Goal: Task Accomplishment & Management: Use online tool/utility

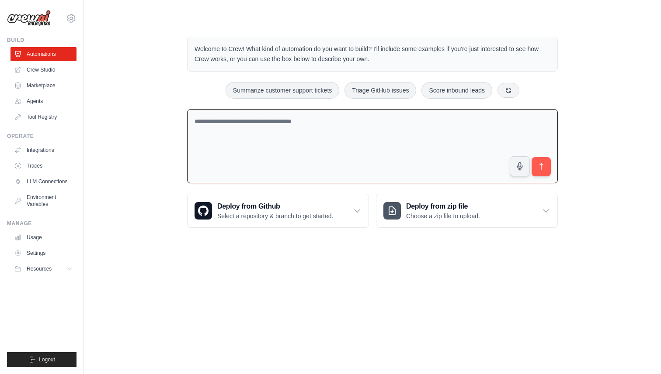
click at [298, 144] on textarea at bounding box center [372, 146] width 371 height 75
click at [47, 71] on link "Crew Studio" at bounding box center [44, 70] width 66 height 14
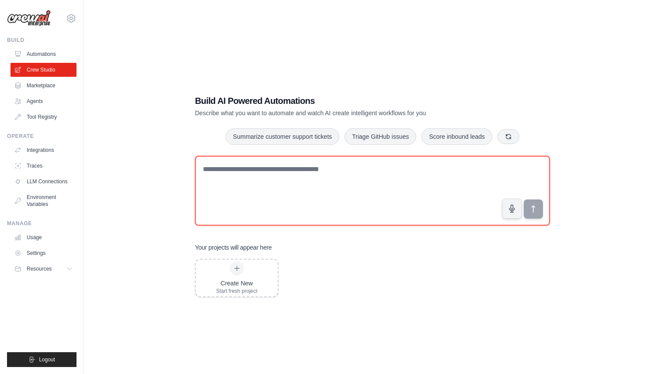
click at [292, 178] on textarea at bounding box center [372, 191] width 355 height 70
click at [401, 191] on textarea at bounding box center [372, 191] width 355 height 70
click at [324, 180] on textarea at bounding box center [372, 191] width 355 height 70
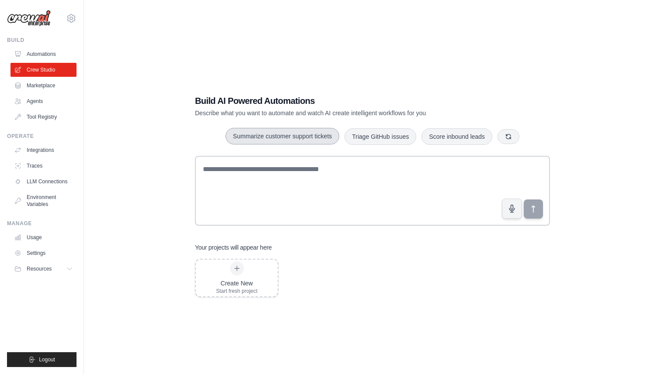
click at [321, 142] on button "Summarize customer support tickets" at bounding box center [282, 136] width 114 height 17
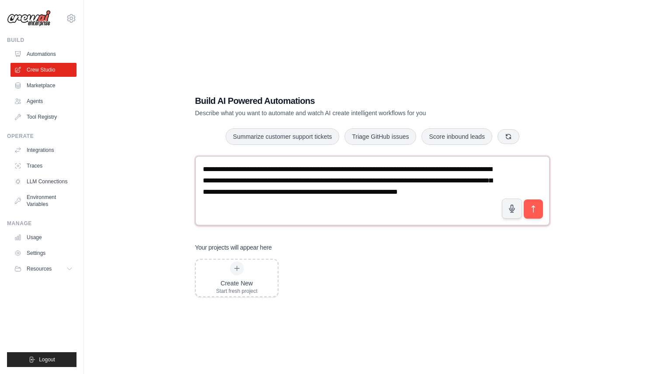
click at [437, 211] on textarea "**********" at bounding box center [372, 191] width 355 height 70
click at [536, 214] on button "submit" at bounding box center [533, 209] width 20 height 20
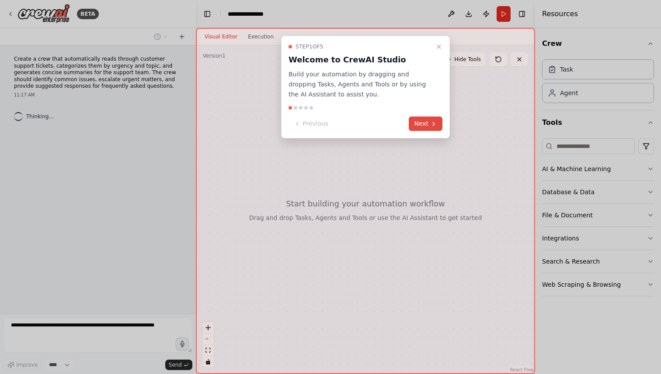
click at [423, 126] on button "Next" at bounding box center [426, 124] width 34 height 14
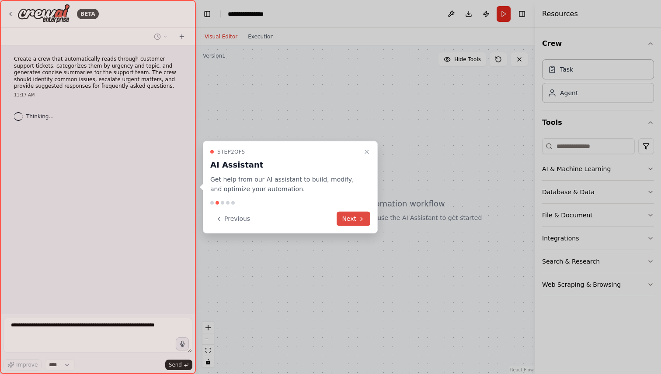
click at [359, 224] on button "Next" at bounding box center [353, 219] width 34 height 14
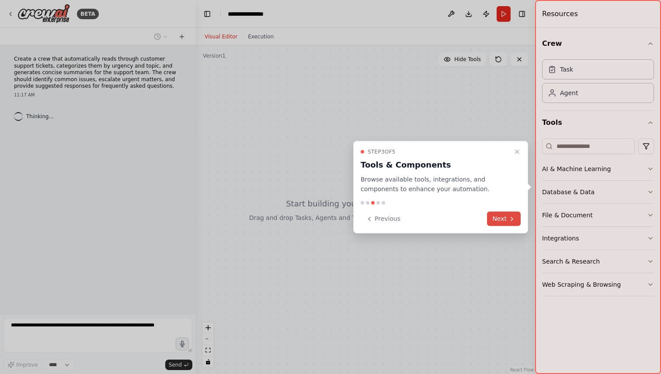
click at [512, 220] on icon at bounding box center [512, 218] width 2 height 3
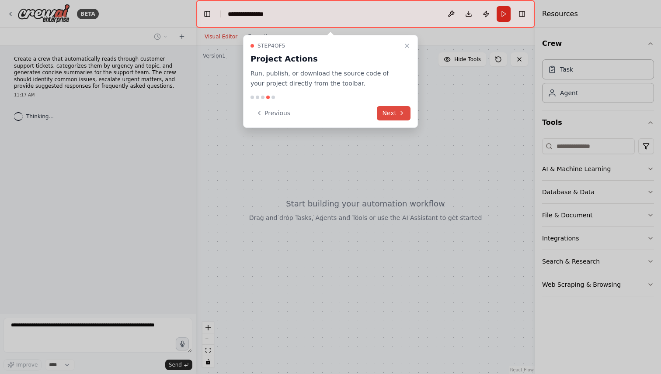
click at [406, 114] on button "Next" at bounding box center [394, 113] width 34 height 14
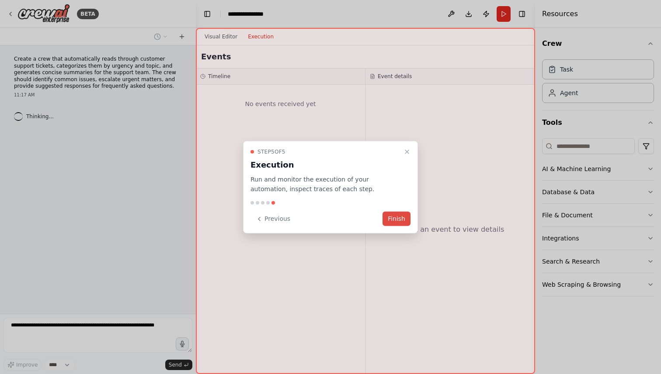
click at [399, 219] on button "Finish" at bounding box center [396, 219] width 28 height 14
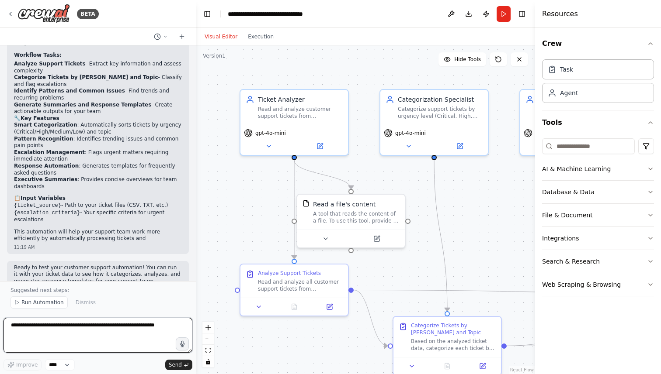
scroll to position [674, 0]
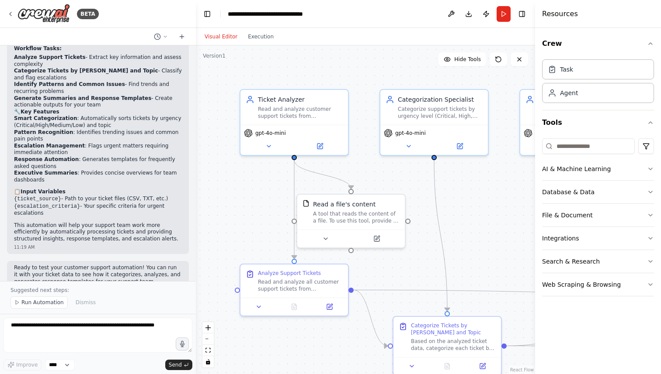
click at [346, 59] on div ".deletable-edge-delete-btn { width: 20px; height: 20px; border: 0px solid #ffff…" at bounding box center [365, 209] width 339 height 329
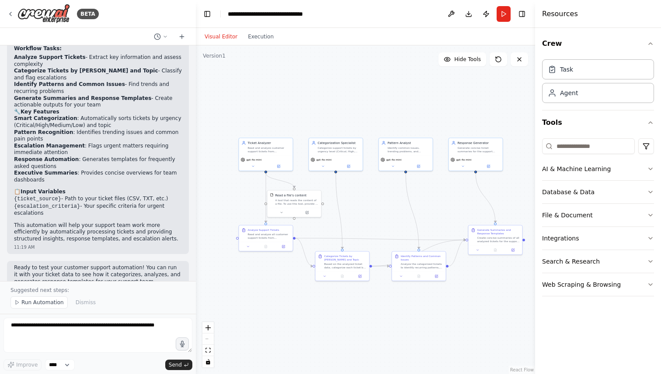
drag, startPoint x: 474, startPoint y: 244, endPoint x: 393, endPoint y: 225, distance: 83.0
click at [393, 225] on div ".deletable-edge-delete-btn { width: 20px; height: 20px; border: 0px solid #ffff…" at bounding box center [365, 209] width 339 height 329
click at [503, 16] on button "Run" at bounding box center [503, 14] width 14 height 16
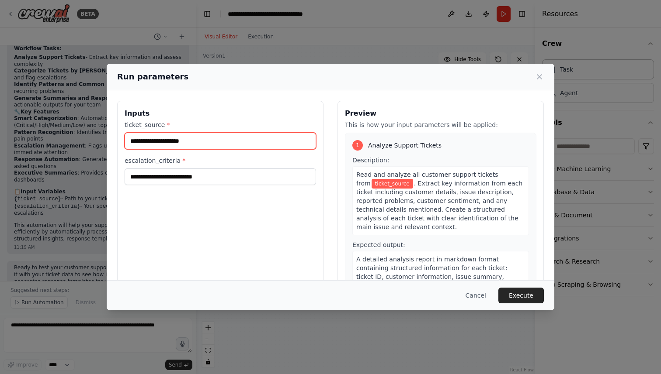
click at [242, 141] on input "ticket_source *" at bounding box center [220, 141] width 191 height 17
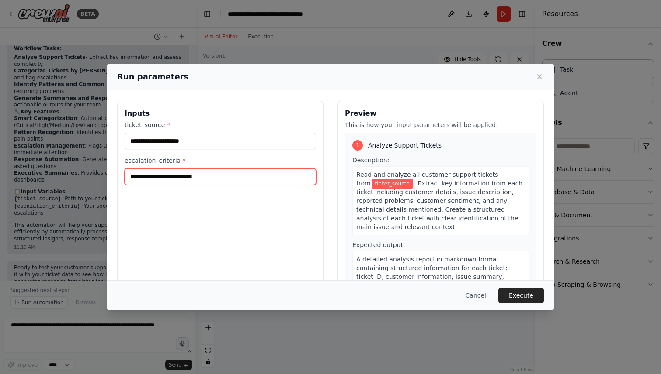
click at [223, 183] on input "escalation_criteria *" at bounding box center [220, 177] width 191 height 17
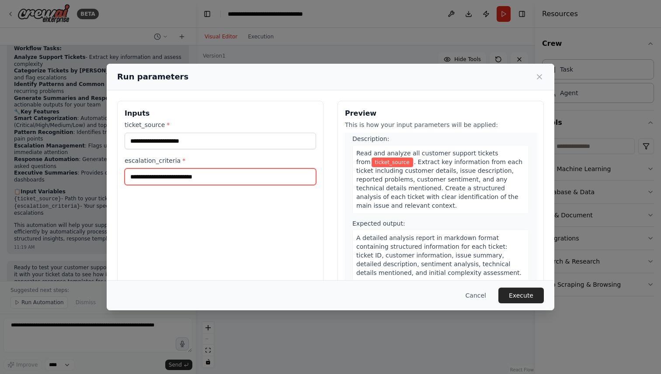
scroll to position [0, 0]
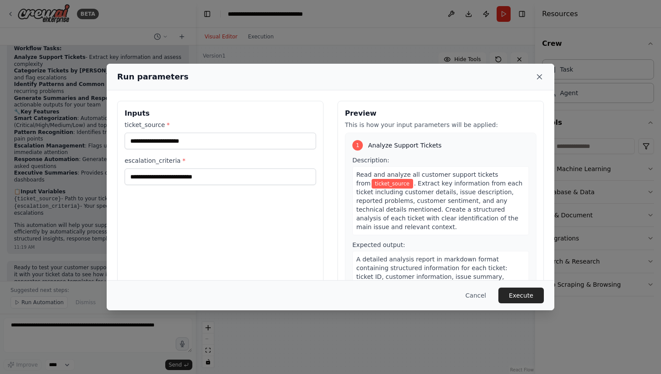
click at [538, 76] on icon at bounding box center [539, 77] width 4 height 4
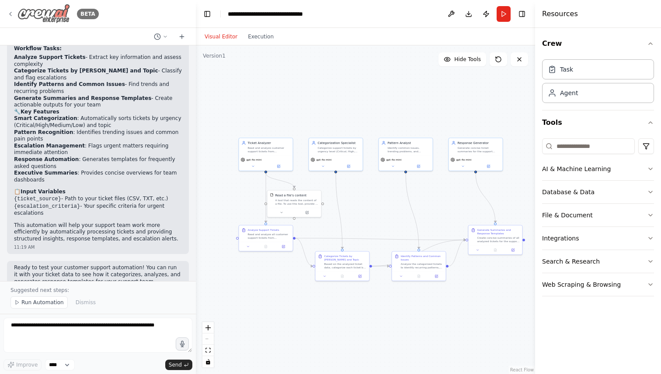
click at [15, 15] on div "BETA" at bounding box center [53, 14] width 92 height 20
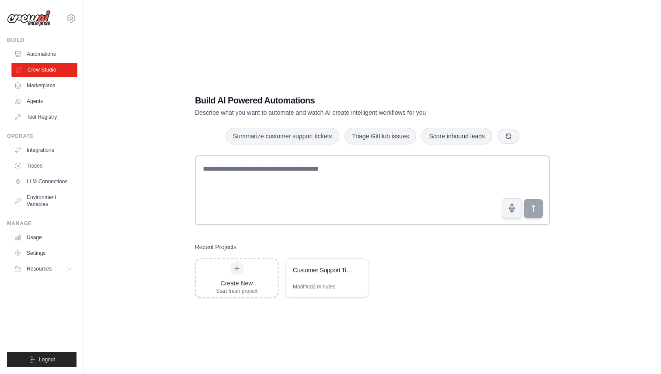
click at [47, 71] on link "Crew Studio" at bounding box center [44, 70] width 66 height 14
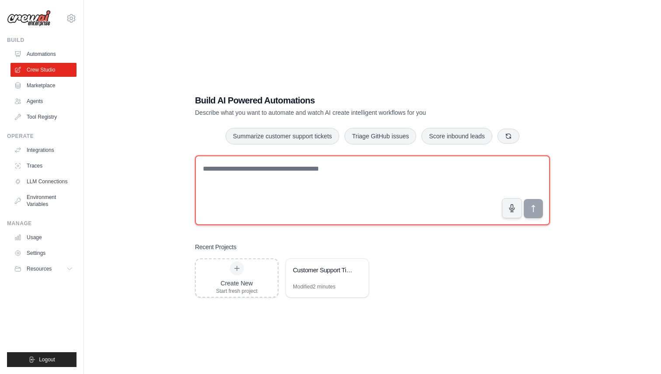
click at [256, 178] on textarea at bounding box center [372, 191] width 355 height 70
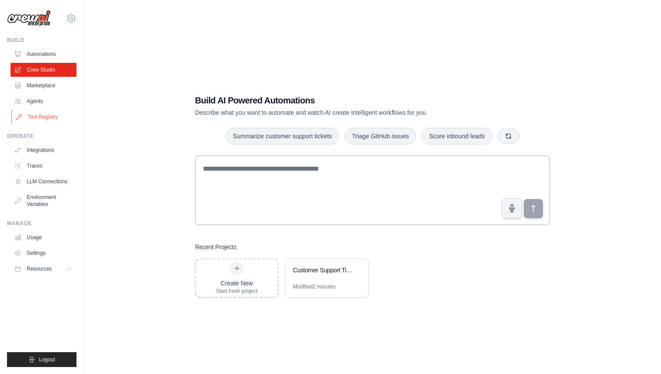
click at [33, 111] on link "Tool Registry" at bounding box center [44, 117] width 66 height 14
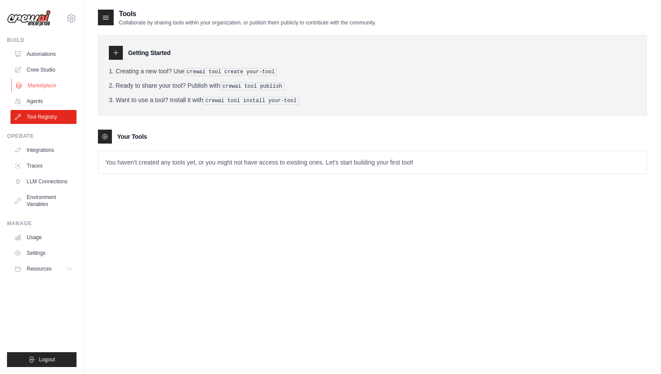
click at [49, 92] on link "Marketplace" at bounding box center [44, 86] width 66 height 14
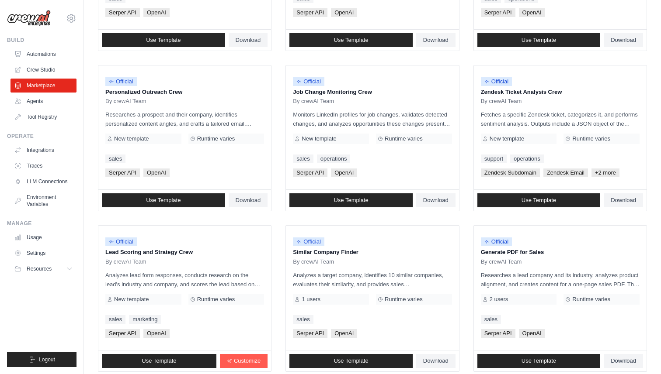
scroll to position [435, 0]
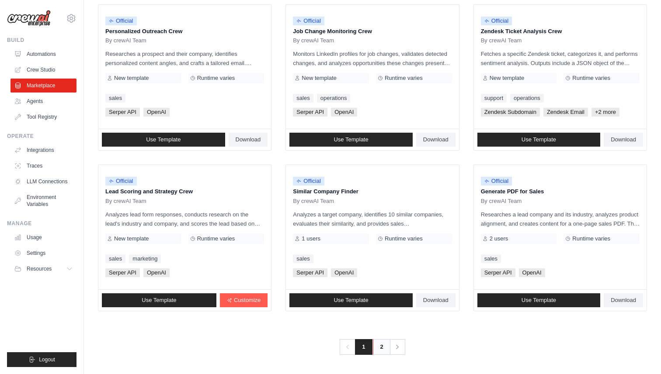
click at [374, 353] on link "2" at bounding box center [381, 348] width 17 height 16
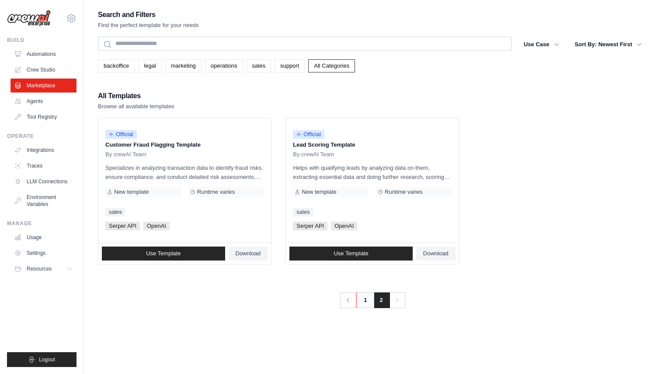
click at [365, 303] on link "1" at bounding box center [364, 301] width 17 height 16
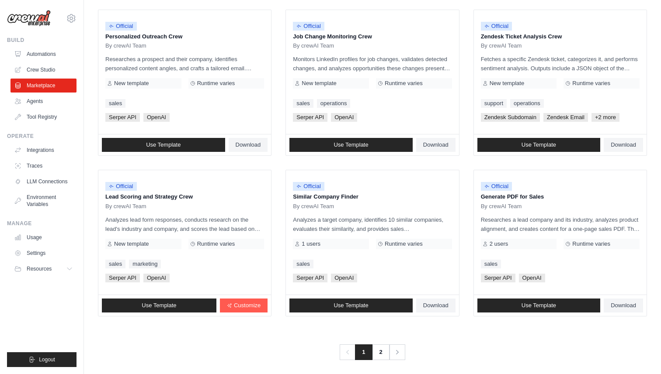
scroll to position [435, 0]
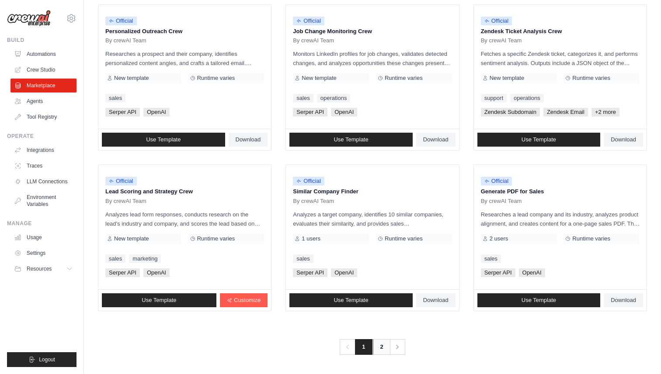
click at [381, 352] on link "2" at bounding box center [381, 348] width 17 height 16
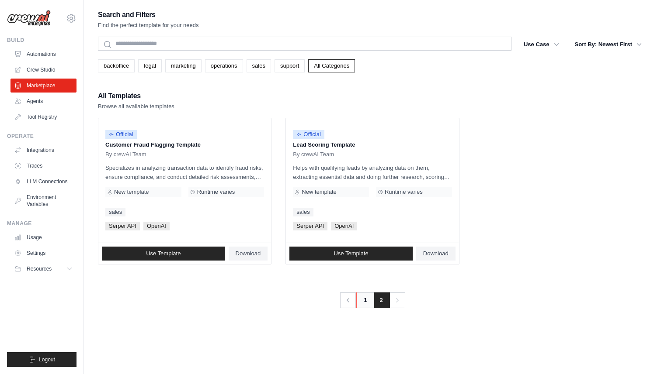
click at [368, 302] on link "1" at bounding box center [364, 301] width 17 height 16
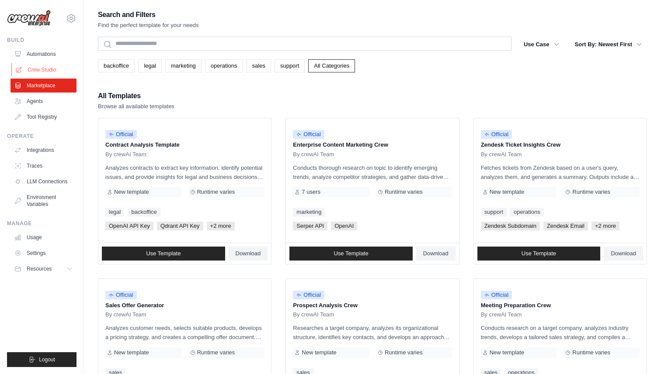
click at [46, 75] on link "Crew Studio" at bounding box center [44, 70] width 66 height 14
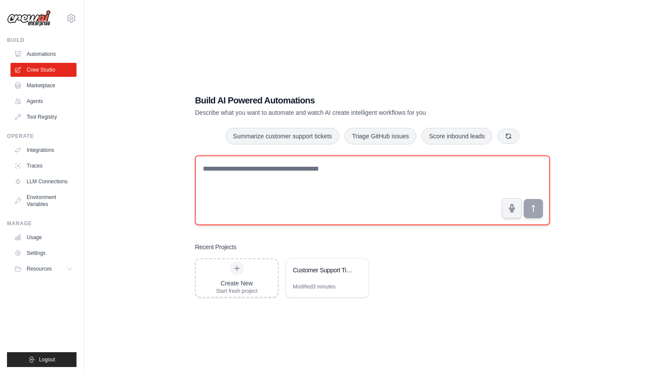
click at [231, 178] on textarea at bounding box center [372, 191] width 355 height 70
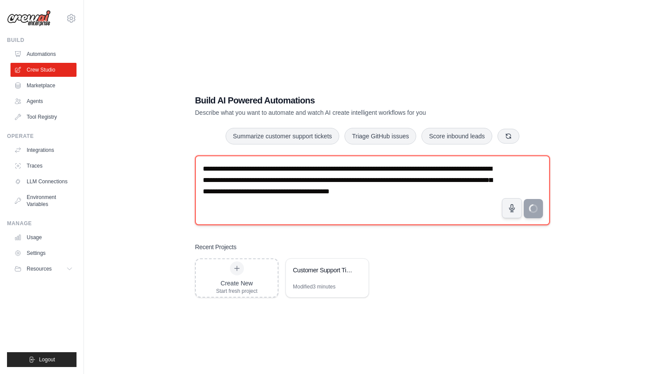
type textarea "**********"
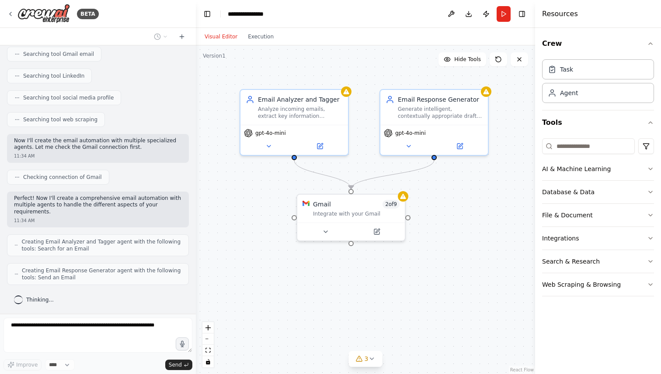
scroll to position [214, 0]
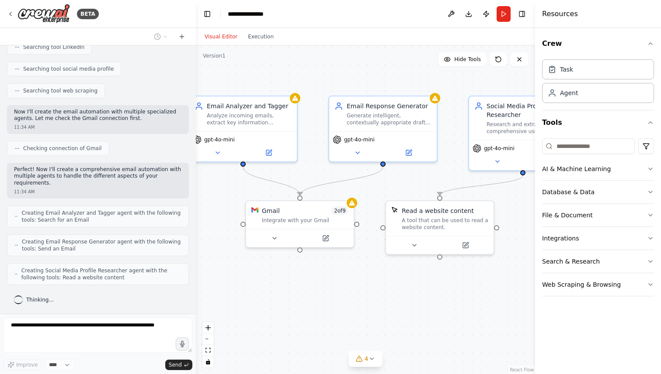
drag, startPoint x: 472, startPoint y: 294, endPoint x: 420, endPoint y: 301, distance: 52.4
click at [420, 301] on div ".deletable-edge-delete-btn { width: 20px; height: 20px; border: 0px solid #ffff…" at bounding box center [365, 209] width 339 height 329
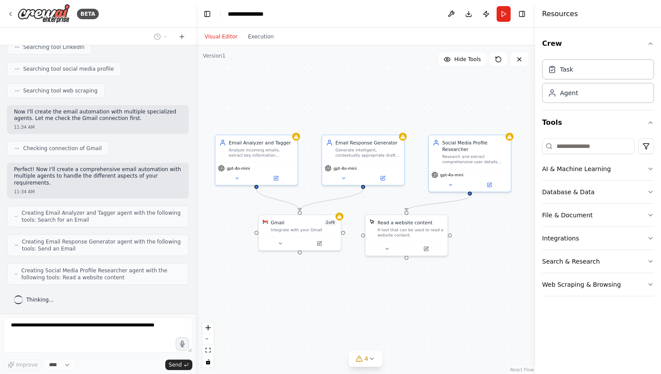
drag, startPoint x: 429, startPoint y: 306, endPoint x: 399, endPoint y: 295, distance: 32.0
click at [399, 295] on div ".deletable-edge-delete-btn { width: 20px; height: 20px; border: 0px solid #ffff…" at bounding box center [365, 209] width 339 height 329
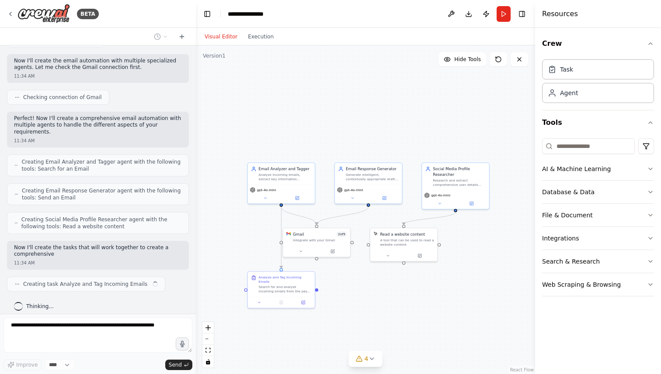
scroll to position [272, 0]
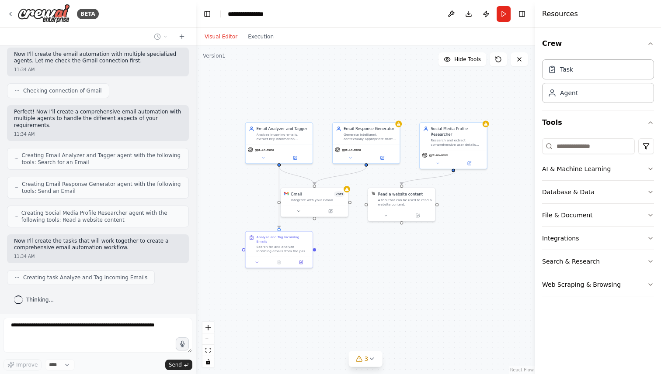
drag, startPoint x: 406, startPoint y: 297, endPoint x: 403, endPoint y: 246, distance: 51.2
click at [403, 246] on div ".deletable-edge-delete-btn { width: 20px; height: 20px; border: 0px solid #ffff…" at bounding box center [365, 209] width 339 height 329
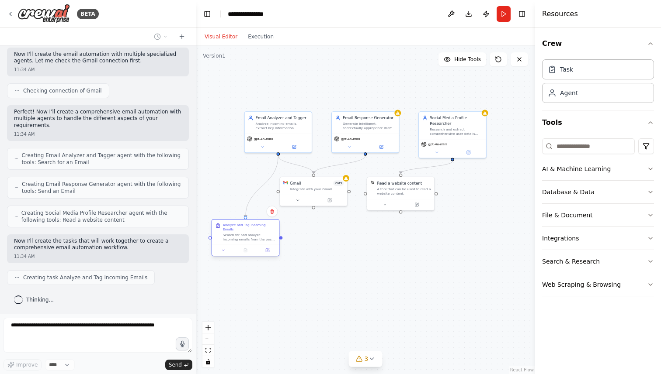
drag, startPoint x: 294, startPoint y: 238, endPoint x: 265, endPoint y: 237, distance: 28.9
click at [265, 237] on div "Analyze and Tag Incoming Emails Search for and analyze incoming emails from the…" at bounding box center [245, 232] width 67 height 25
drag, startPoint x: 322, startPoint y: 195, endPoint x: 332, endPoint y: 225, distance: 31.5
click at [332, 225] on div "Gmail 2 of 9 Integrate with your Gmail" at bounding box center [322, 223] width 68 height 30
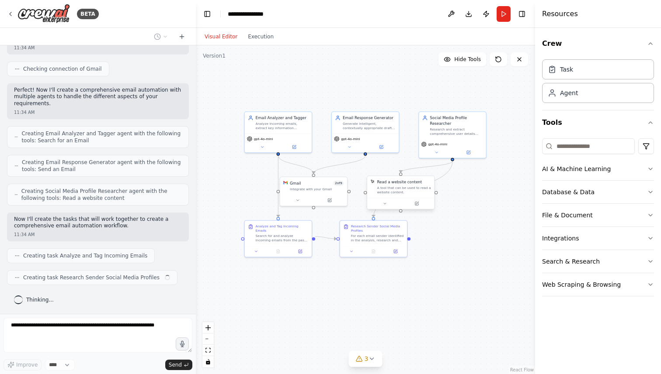
drag, startPoint x: 407, startPoint y: 198, endPoint x: 435, endPoint y: 232, distance: 44.1
click at [435, 232] on div ".deletable-edge-delete-btn { width: 20px; height: 20px; border: 0px solid #ffff…" at bounding box center [365, 209] width 339 height 329
drag, startPoint x: 334, startPoint y: 193, endPoint x: 360, endPoint y: 193, distance: 25.3
click at [360, 194] on div at bounding box center [338, 199] width 67 height 11
drag, startPoint x: 433, startPoint y: 224, endPoint x: 476, endPoint y: 224, distance: 43.7
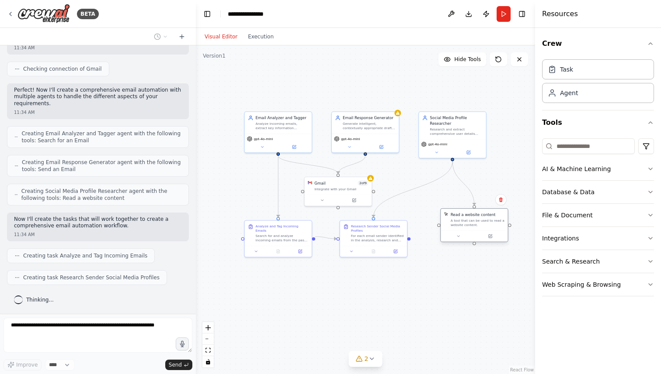
click at [476, 224] on div "A tool that can be used to read a website content." at bounding box center [478, 223] width 54 height 9
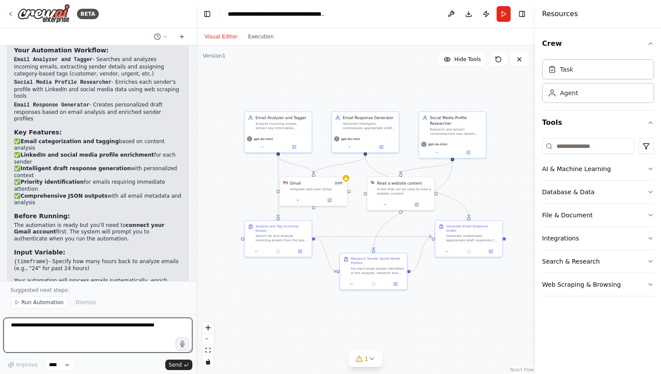
scroll to position [727, 0]
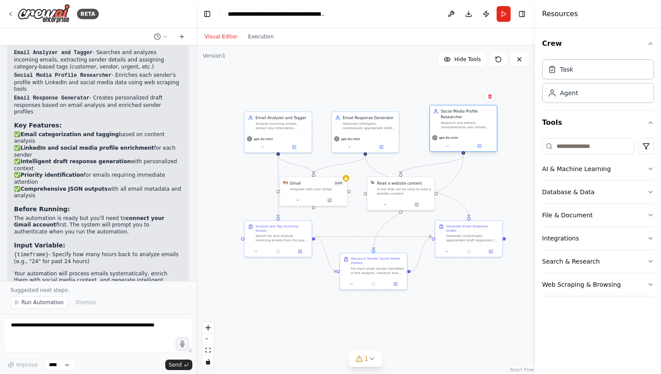
drag, startPoint x: 460, startPoint y: 139, endPoint x: 466, endPoint y: 127, distance: 13.7
click at [466, 133] on div "gpt-4o-mini" at bounding box center [463, 142] width 67 height 19
drag, startPoint x: 417, startPoint y: 187, endPoint x: 512, endPoint y: 176, distance: 95.6
click at [512, 176] on div "A tool that can be used to read a website content." at bounding box center [499, 179] width 54 height 9
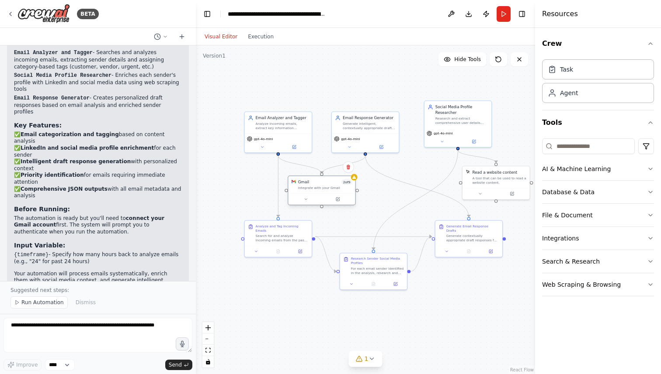
drag, startPoint x: 321, startPoint y: 195, endPoint x: 331, endPoint y: 195, distance: 10.1
click at [331, 195] on div at bounding box center [321, 199] width 67 height 11
click at [584, 241] on button "Integrations" at bounding box center [598, 238] width 112 height 23
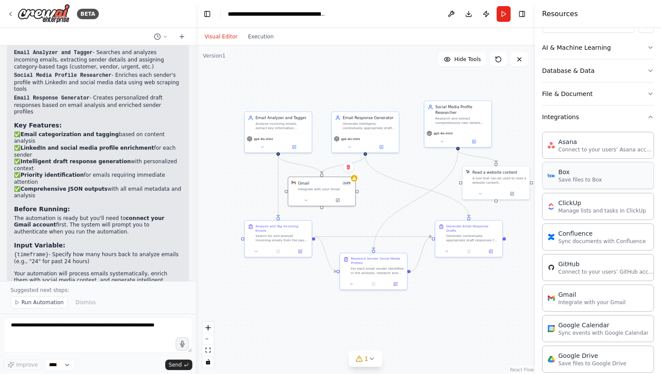
scroll to position [0, 0]
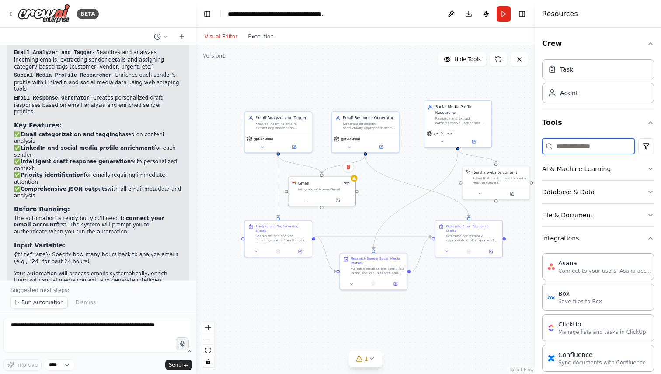
click at [569, 149] on input at bounding box center [588, 147] width 93 height 16
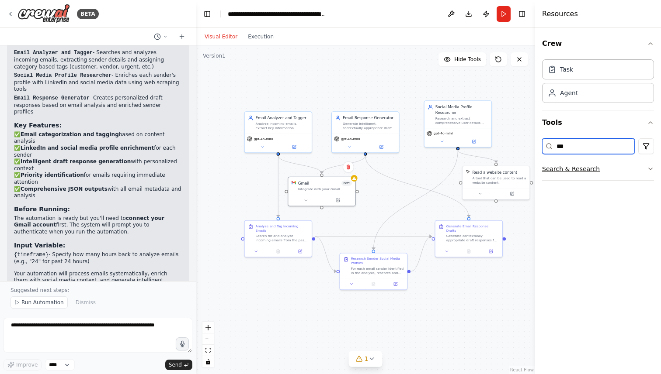
type input "***"
click at [582, 174] on button "Search & Research" at bounding box center [598, 169] width 112 height 23
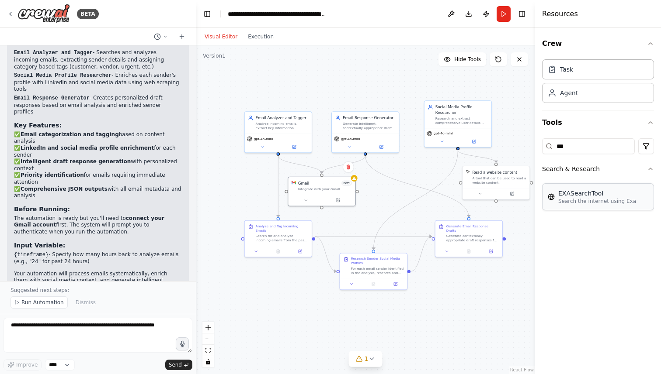
click at [584, 202] on p "Search the internet using Exa" at bounding box center [597, 201] width 78 height 7
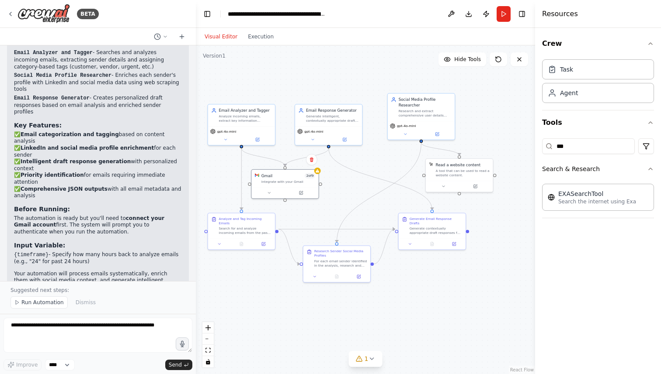
drag, startPoint x: 380, startPoint y: 200, endPoint x: 343, endPoint y: 193, distance: 37.4
click at [343, 193] on div ".deletable-edge-delete-btn { width: 20px; height: 20px; border: 0px solid #ffff…" at bounding box center [365, 209] width 339 height 329
click at [475, 187] on icon at bounding box center [475, 186] width 4 height 4
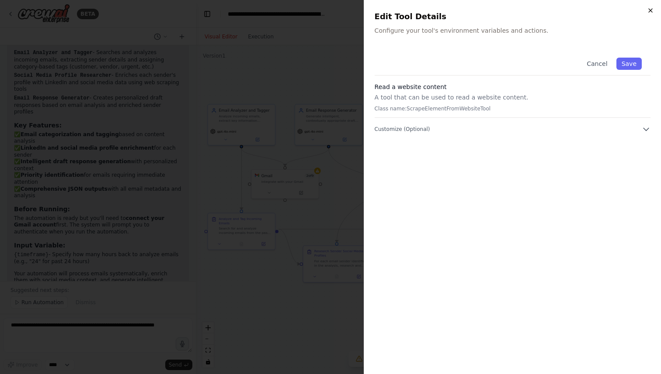
click at [652, 10] on icon "button" at bounding box center [650, 10] width 7 height 7
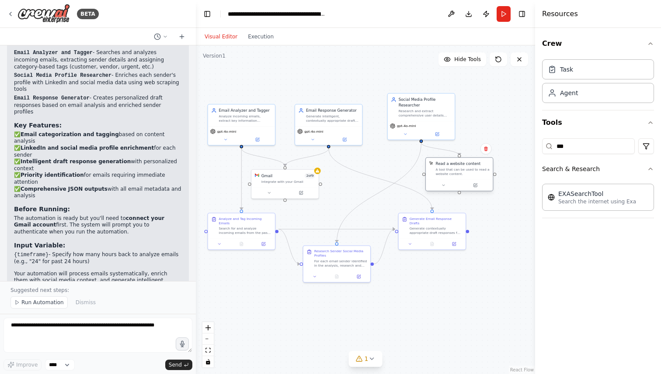
click at [468, 168] on div "A tool that can be used to read a website content." at bounding box center [462, 172] width 54 height 9
drag, startPoint x: 522, startPoint y: 235, endPoint x: 484, endPoint y: 221, distance: 40.8
click at [484, 221] on div "EXASearchTool Search the internet using Exa" at bounding box center [504, 215] width 67 height 17
drag, startPoint x: 460, startPoint y: 163, endPoint x: 485, endPoint y: 162, distance: 24.9
click at [485, 162] on div "Read a website content" at bounding box center [480, 163] width 45 height 5
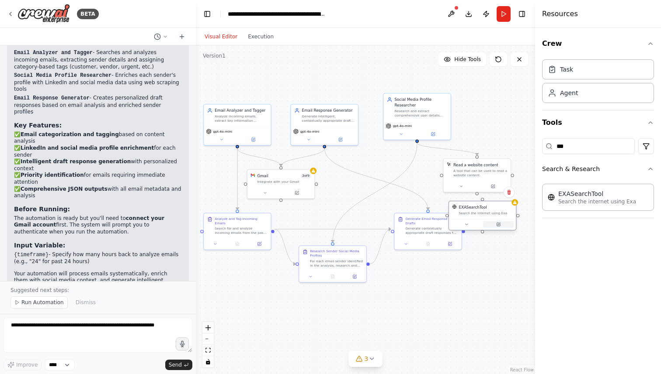
drag, startPoint x: 508, startPoint y: 230, endPoint x: 486, endPoint y: 223, distance: 22.9
click at [486, 223] on button at bounding box center [498, 225] width 31 height 7
click at [487, 216] on div "EXASearchTool Search the internet using Exa" at bounding box center [482, 209] width 67 height 17
click at [487, 177] on div "Read a website content A tool that can be used to read a website content." at bounding box center [477, 169] width 67 height 22
click at [500, 152] on button at bounding box center [503, 148] width 11 height 11
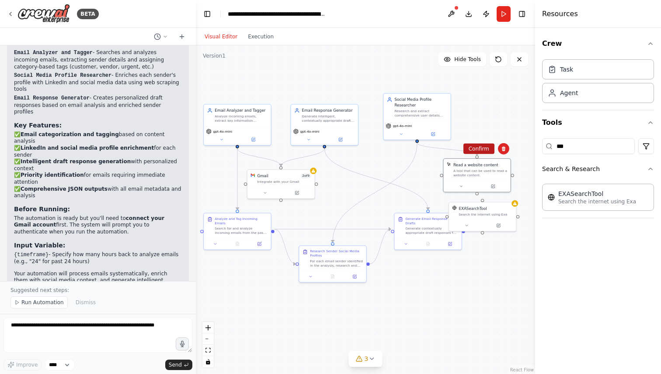
click at [481, 150] on button "Confirm" at bounding box center [478, 149] width 31 height 10
drag, startPoint x: 418, startPoint y: 140, endPoint x: 485, endPoint y: 205, distance: 93.3
click at [387, 205] on div "Email Analyzer and Tagger Analyze incoming emails, extract key information incl…" at bounding box center [281, 179] width 211 height 205
drag, startPoint x: 488, startPoint y: 215, endPoint x: 484, endPoint y: 182, distance: 33.4
click at [484, 182] on div "Search the internet using Exa" at bounding box center [480, 181] width 54 height 4
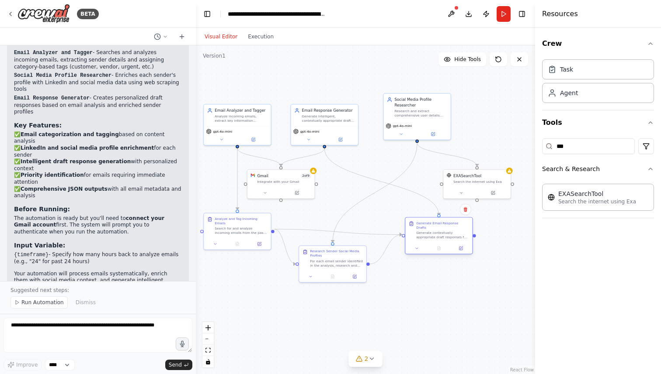
drag, startPoint x: 425, startPoint y: 230, endPoint x: 435, endPoint y: 237, distance: 12.4
click at [435, 237] on div "Generate Email Response Drafts Generate contextually appropriate draft response…" at bounding box center [438, 230] width 67 height 25
drag, startPoint x: 355, startPoint y: 256, endPoint x: 355, endPoint y: 266, distance: 9.6
click at [355, 266] on div "Research Sender Social Media Profiles" at bounding box center [338, 263] width 53 height 9
drag, startPoint x: 254, startPoint y: 229, endPoint x: 254, endPoint y: 246, distance: 17.0
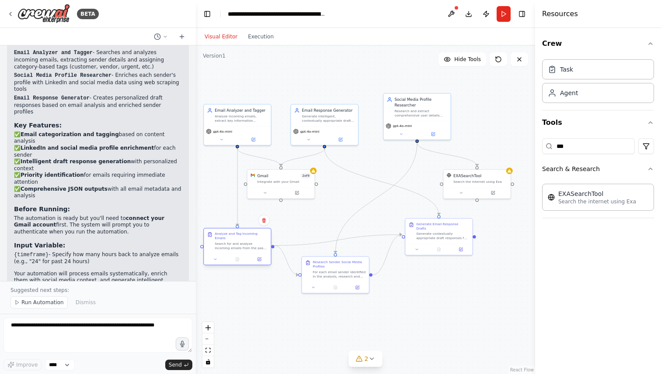
click at [254, 246] on div "Search for and analyze incoming emails from the past {timeframe} hours. Extract…" at bounding box center [241, 246] width 53 height 9
drag, startPoint x: 412, startPoint y: 116, endPoint x: 408, endPoint y: 127, distance: 11.8
click at [408, 127] on div "Research and extract comprehensive user details from LinkedIn and other social …" at bounding box center [415, 123] width 53 height 9
click at [489, 176] on div "EXASearchTool" at bounding box center [480, 174] width 54 height 5
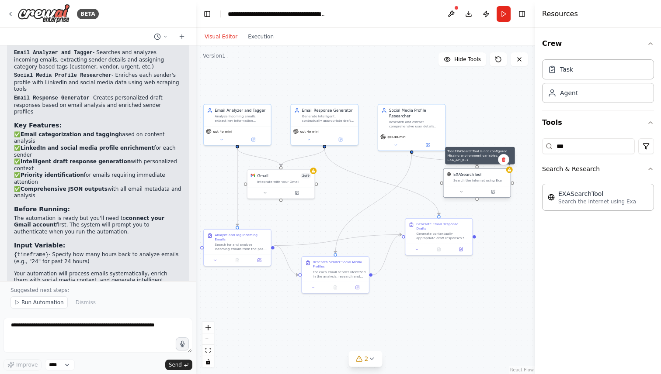
click at [509, 172] on div at bounding box center [509, 170] width 7 height 7
click at [495, 193] on icon at bounding box center [493, 192] width 4 height 4
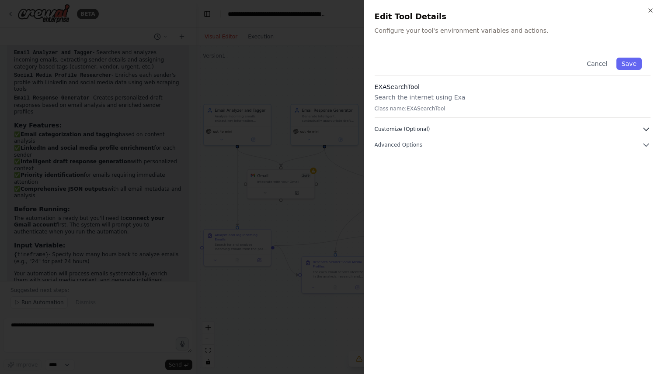
click at [433, 131] on button "Customize (Optional)" at bounding box center [512, 129] width 276 height 9
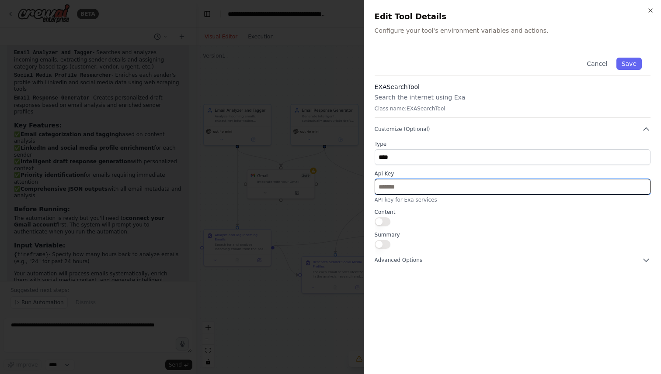
click at [394, 189] on input "text" at bounding box center [512, 187] width 276 height 16
paste input "**********"
type input "**********"
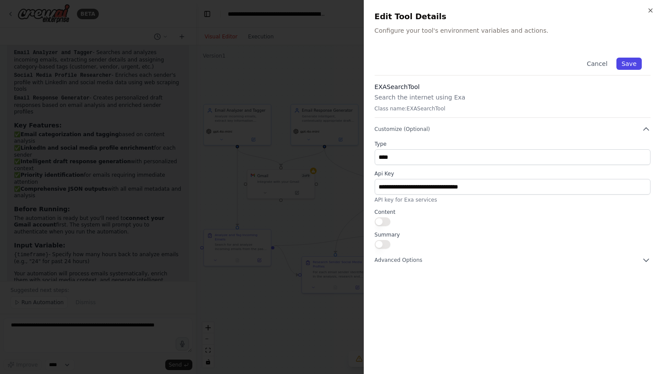
click at [631, 62] on button "Save" at bounding box center [628, 64] width 25 height 12
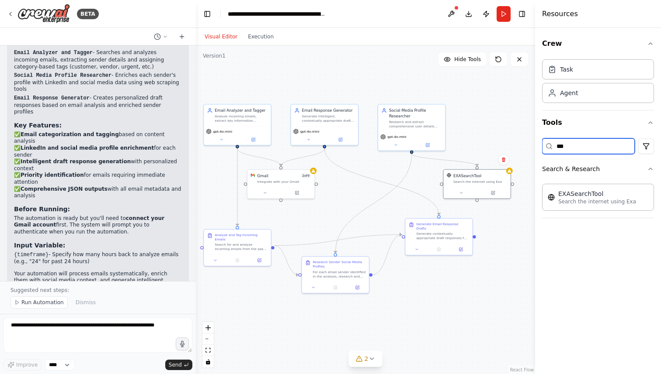
click at [598, 148] on input "***" at bounding box center [588, 147] width 93 height 16
type input "*"
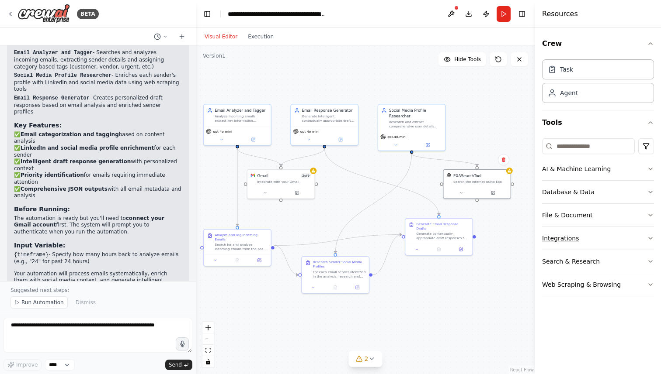
click at [611, 238] on button "Integrations" at bounding box center [598, 238] width 112 height 23
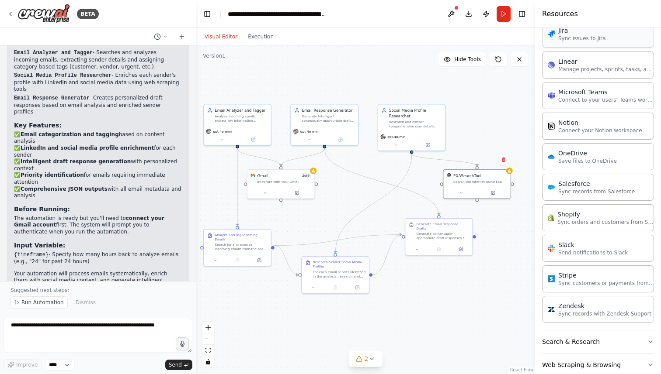
scroll to position [555, 0]
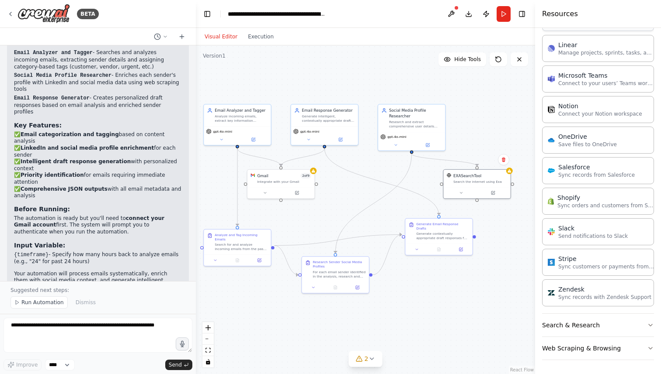
click at [611, 238] on p "Send notifications to Slack" at bounding box center [592, 236] width 69 height 7
click at [594, 332] on button "Search & Research" at bounding box center [598, 325] width 112 height 23
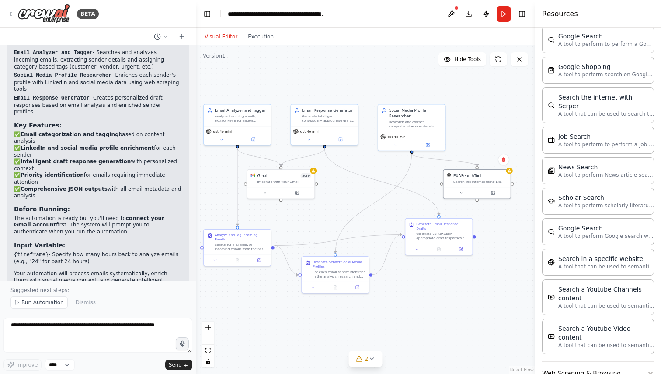
scroll to position [999, 0]
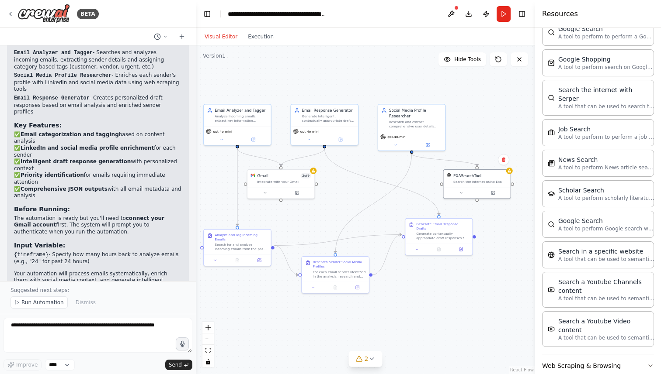
click at [590, 355] on button "Web Scraping & Browsing" at bounding box center [598, 366] width 112 height 23
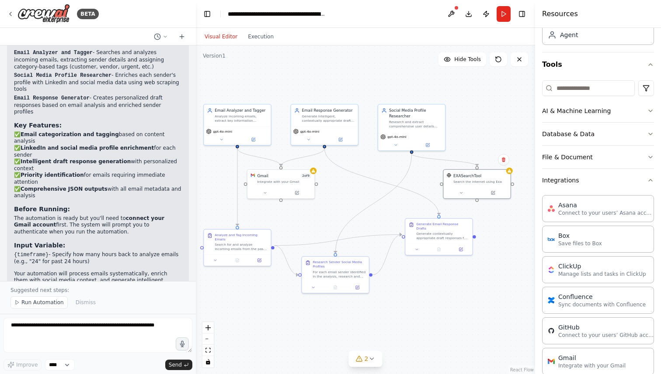
scroll to position [62, 0]
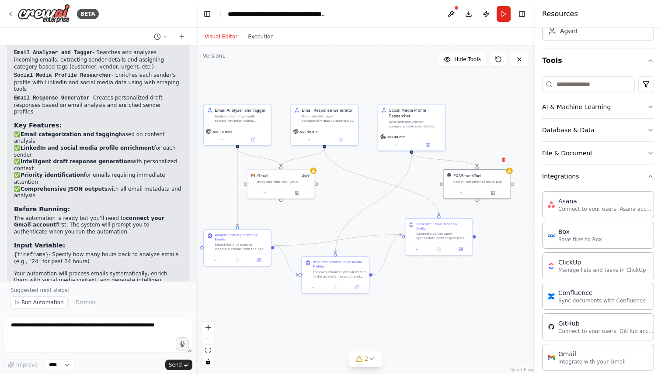
click at [573, 147] on button "File & Document" at bounding box center [598, 153] width 112 height 23
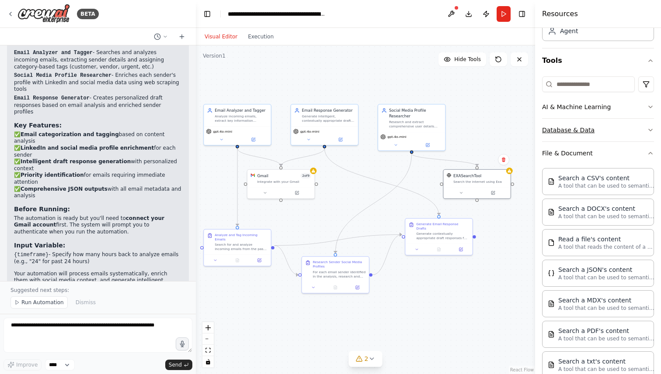
click at [595, 140] on button "Database & Data" at bounding box center [598, 130] width 112 height 23
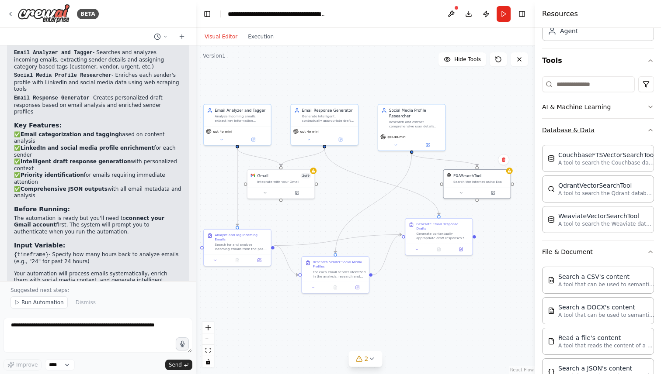
click at [607, 119] on button "Database & Data" at bounding box center [598, 130] width 112 height 23
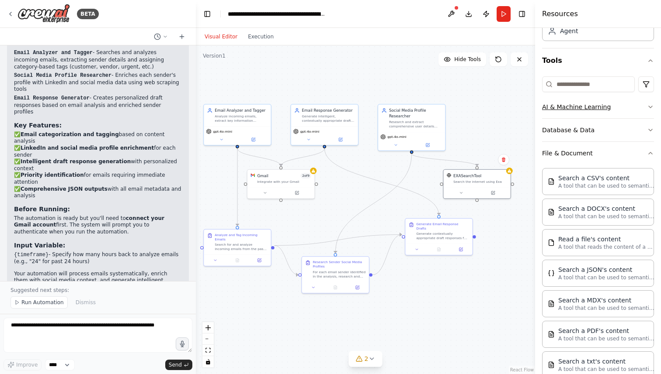
click at [611, 110] on button "AI & Machine Learning" at bounding box center [598, 107] width 112 height 23
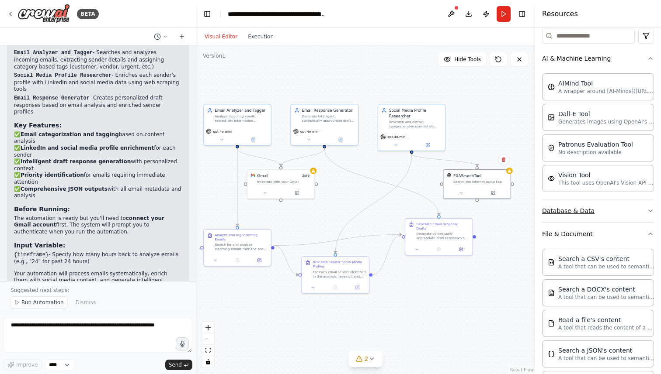
scroll to position [91, 0]
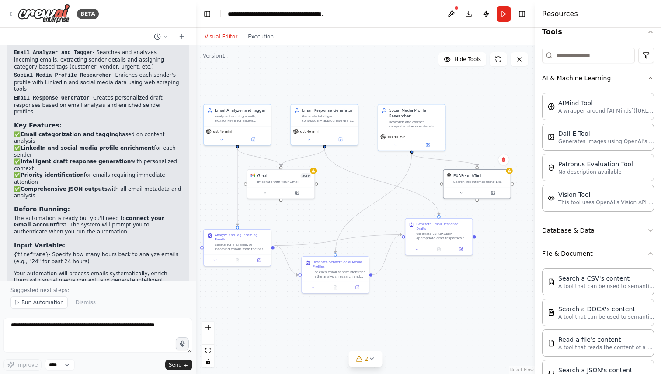
click at [626, 81] on button "AI & Machine Learning" at bounding box center [598, 78] width 112 height 23
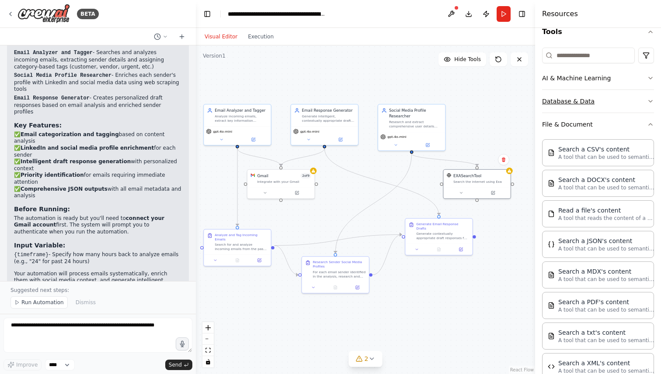
click at [615, 100] on button "Database & Data" at bounding box center [598, 101] width 112 height 23
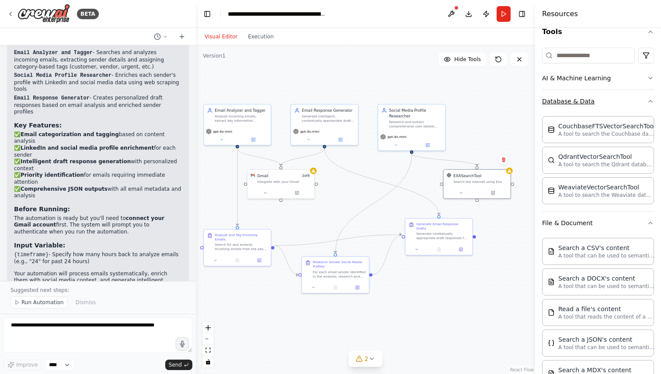
click at [615, 100] on button "Database & Data" at bounding box center [598, 101] width 112 height 23
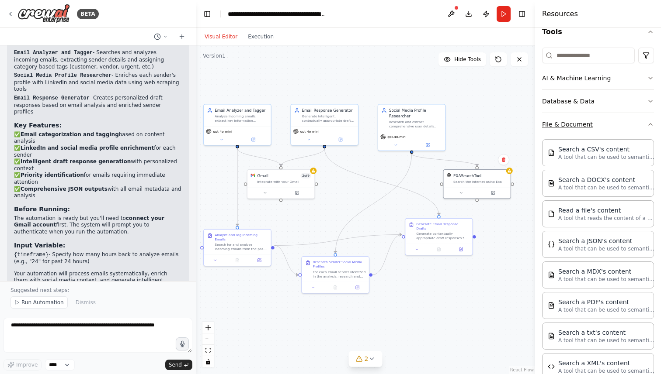
click at [617, 123] on button "File & Document" at bounding box center [598, 124] width 112 height 23
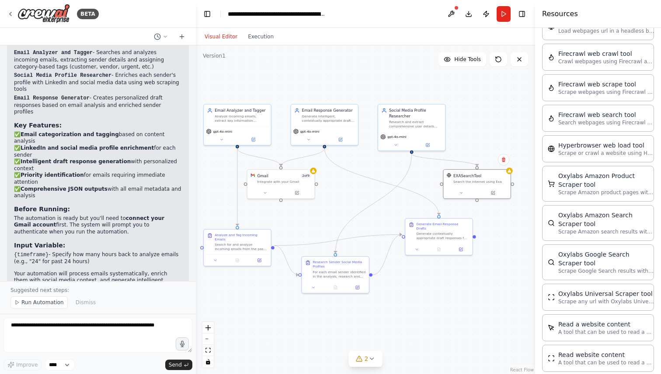
scroll to position [1491, 0]
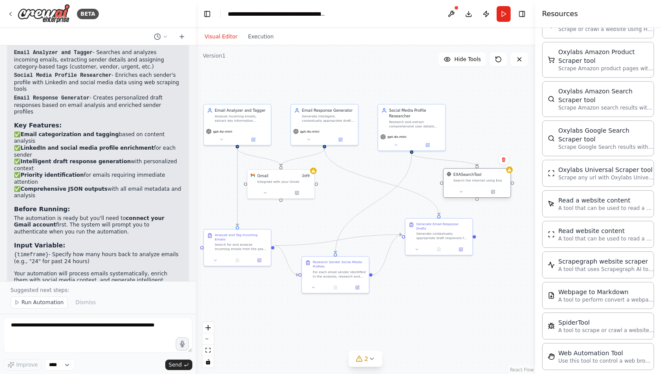
click at [509, 173] on div "EXASearchTool Search the internet using Exa" at bounding box center [477, 177] width 67 height 17
click at [500, 182] on div "Search the internet using Exa" at bounding box center [480, 181] width 54 height 4
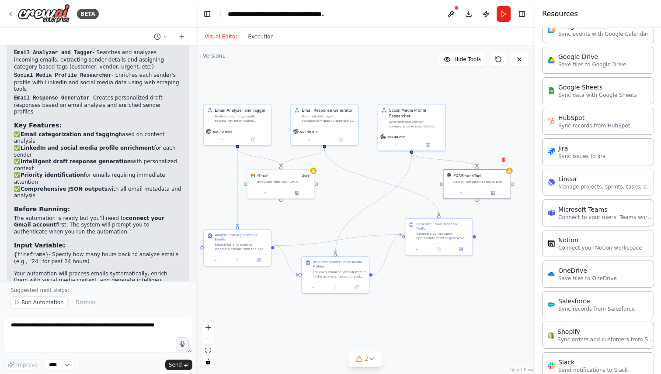
scroll to position [336, 0]
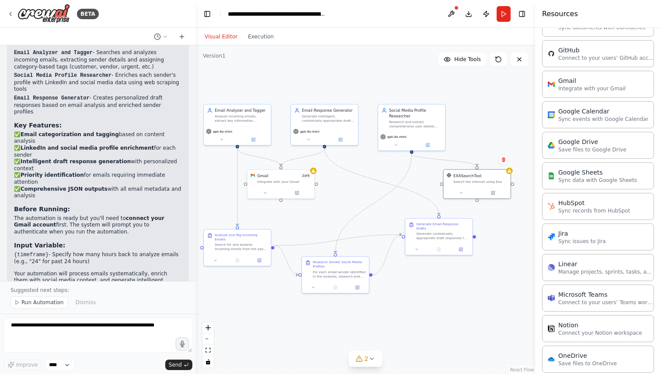
click at [514, 236] on div ".deletable-edge-delete-btn { width: 20px; height: 20px; border: 0px solid #ffff…" at bounding box center [365, 209] width 339 height 329
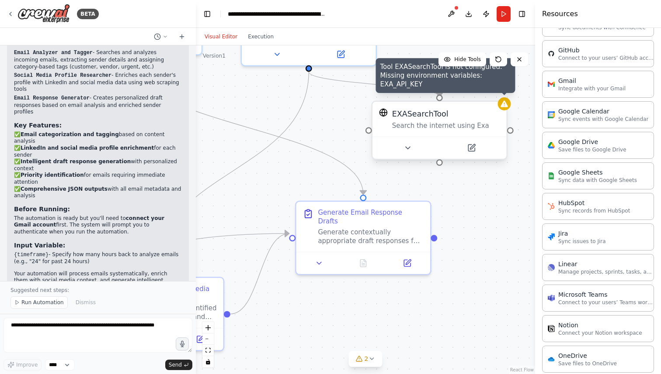
click at [503, 107] on icon at bounding box center [503, 104] width 7 height 7
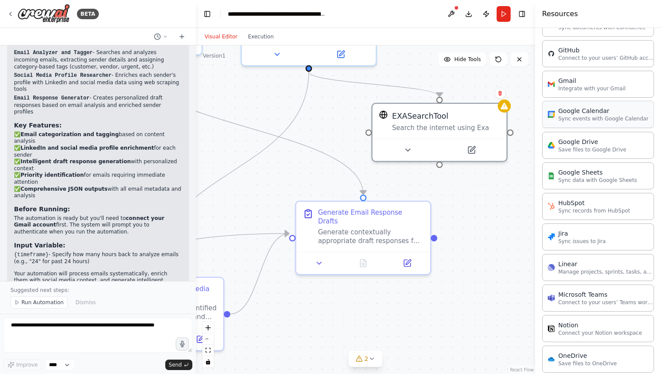
scroll to position [0, 0]
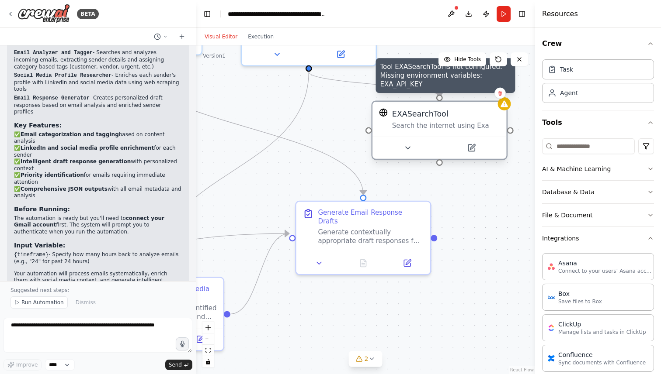
click at [503, 105] on icon at bounding box center [503, 104] width 7 height 7
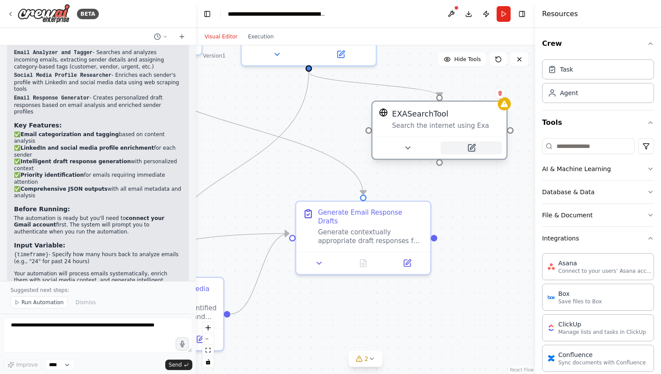
click at [472, 146] on icon at bounding box center [472, 147] width 5 height 5
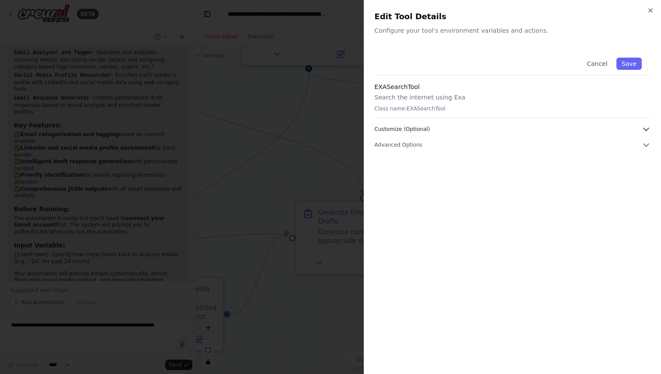
click at [446, 131] on button "Customize (Optional)" at bounding box center [512, 129] width 276 height 9
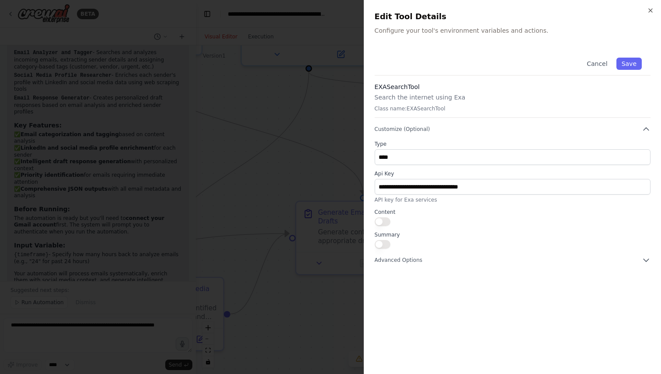
click at [383, 222] on button "button" at bounding box center [382, 222] width 16 height 9
click at [381, 244] on button "button" at bounding box center [382, 244] width 16 height 9
click at [416, 257] on span "Advanced Options" at bounding box center [398, 260] width 48 height 7
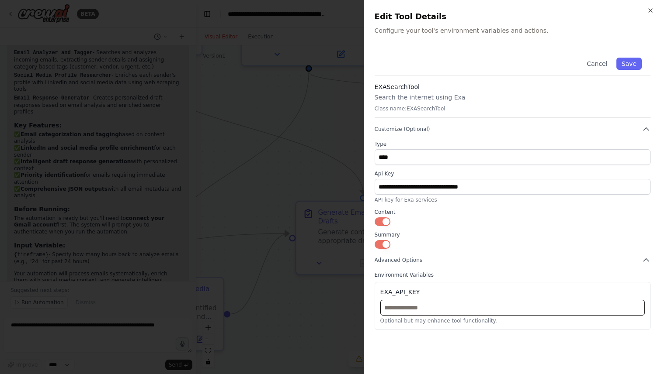
click at [406, 308] on input "text" at bounding box center [512, 308] width 264 height 16
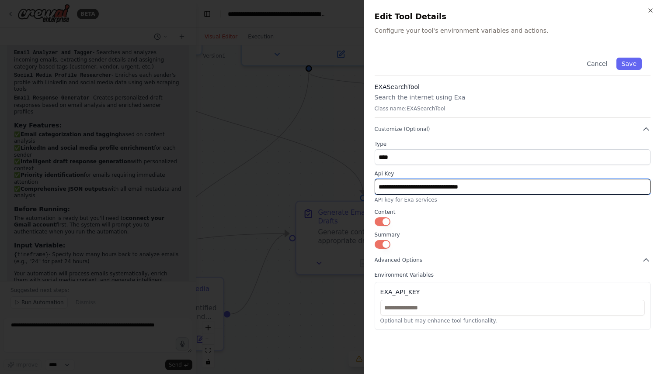
click at [402, 189] on input "**********" at bounding box center [512, 187] width 276 height 16
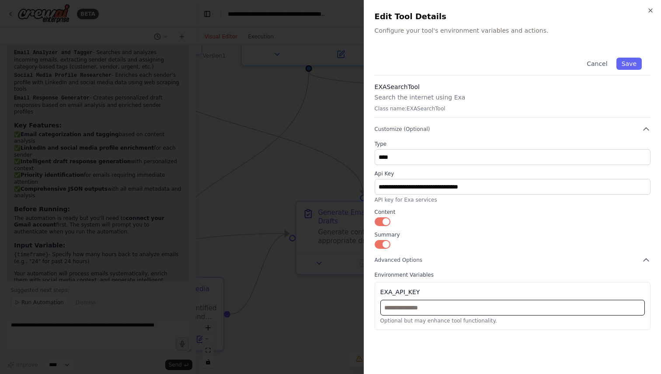
click at [399, 310] on input "text" at bounding box center [512, 308] width 264 height 16
paste input "**********"
type input "**********"
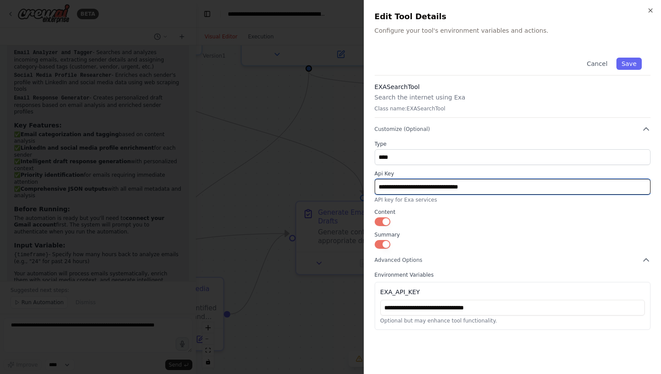
click at [405, 189] on input "**********" at bounding box center [512, 187] width 276 height 16
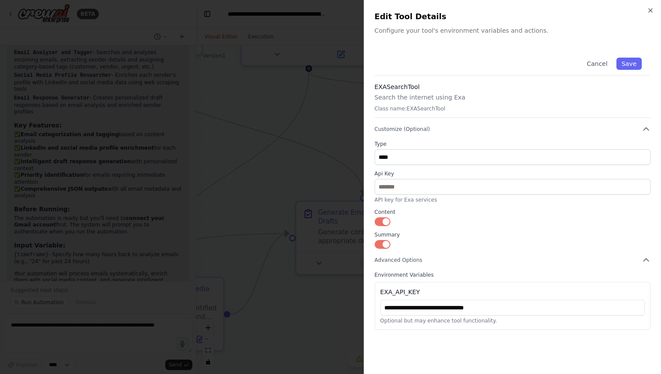
click at [466, 230] on div "Type **** Api Key API key for Exa services Content Summary" at bounding box center [512, 195] width 276 height 108
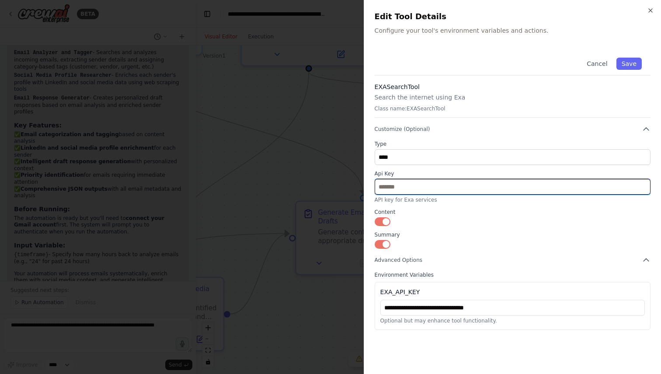
click at [449, 191] on input "text" at bounding box center [512, 187] width 276 height 16
paste input "**********"
type input "**********"
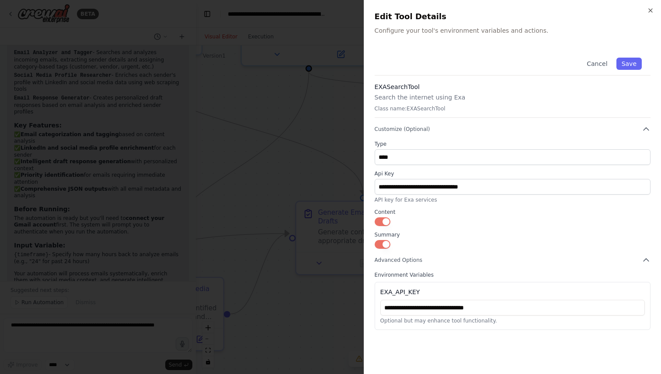
click at [466, 235] on label "Summary" at bounding box center [512, 235] width 276 height 7
click at [626, 63] on button "Save" at bounding box center [628, 64] width 25 height 12
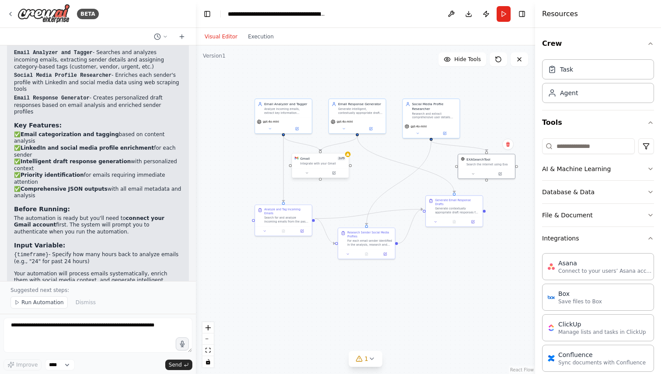
click at [324, 159] on div "Gmail 2 of 9" at bounding box center [323, 158] width 46 height 5
click at [349, 157] on div ".deletable-edge-delete-btn { width: 20px; height: 20px; border: 0px solid #ffff…" at bounding box center [365, 209] width 339 height 329
click at [339, 162] on div "Integrate with your Gmail" at bounding box center [323, 163] width 46 height 3
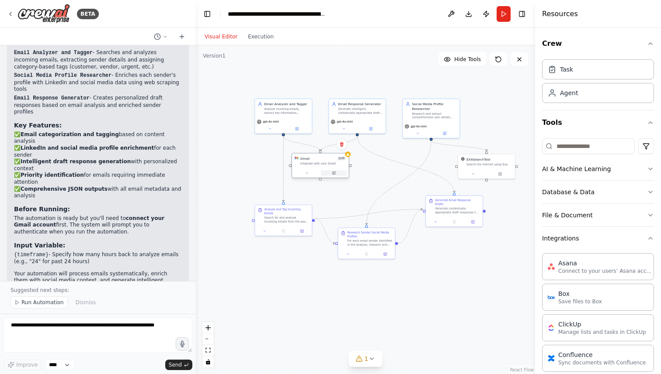
click at [336, 173] on button at bounding box center [334, 173] width 26 height 6
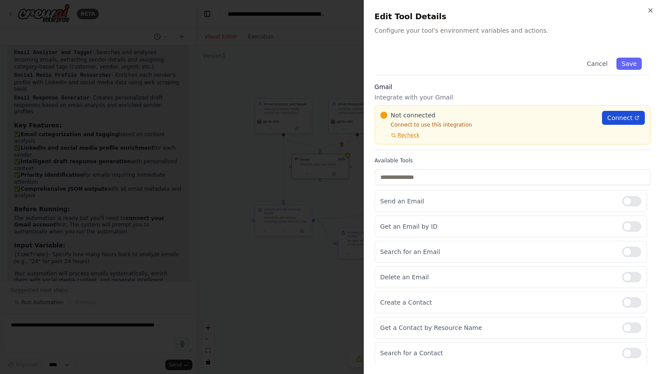
click at [612, 119] on span "Connect" at bounding box center [619, 118] width 25 height 9
click at [277, 47] on div at bounding box center [330, 187] width 661 height 374
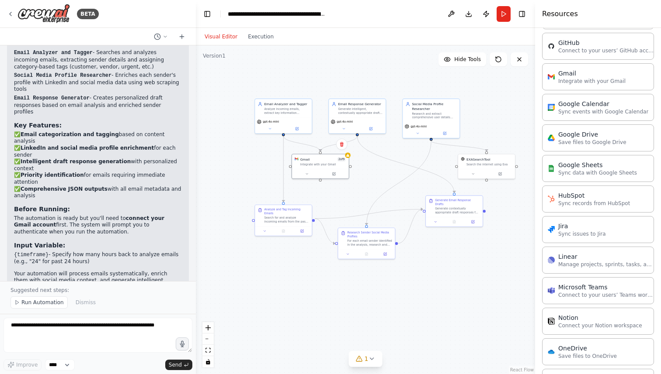
scroll to position [352, 0]
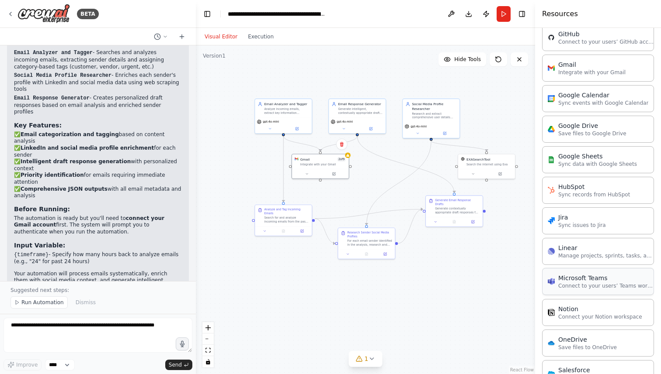
click at [586, 286] on p "Connect to your users’ Teams workspaces" at bounding box center [606, 286] width 96 height 7
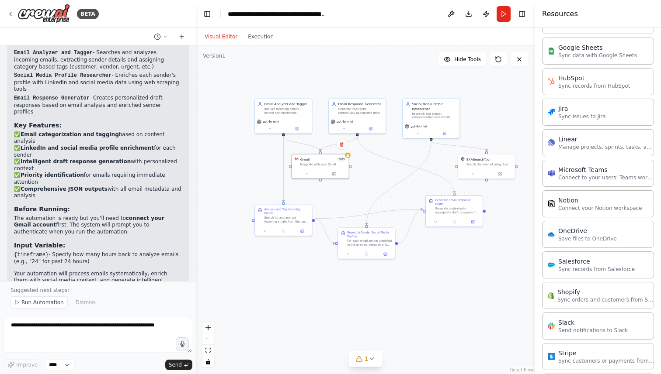
scroll to position [424, 0]
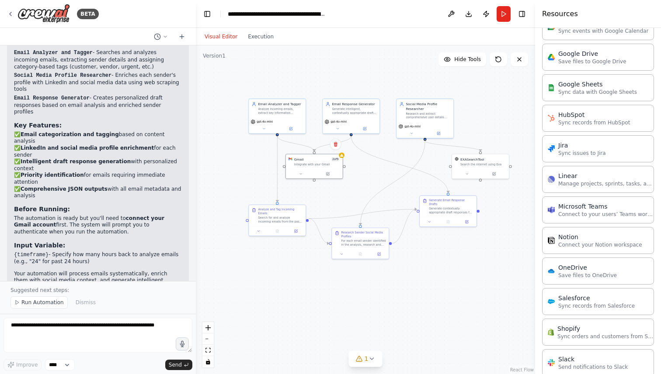
drag, startPoint x: 454, startPoint y: 284, endPoint x: 448, endPoint y: 284, distance: 6.1
click at [448, 284] on div ".deletable-edge-delete-btn { width: 20px; height: 20px; border: 0px solid #ffff…" at bounding box center [365, 209] width 339 height 329
click at [326, 166] on div "Gmail 2 of 9 Integrate with your Gmail" at bounding box center [314, 161] width 57 height 15
click at [328, 173] on icon at bounding box center [327, 173] width 3 height 3
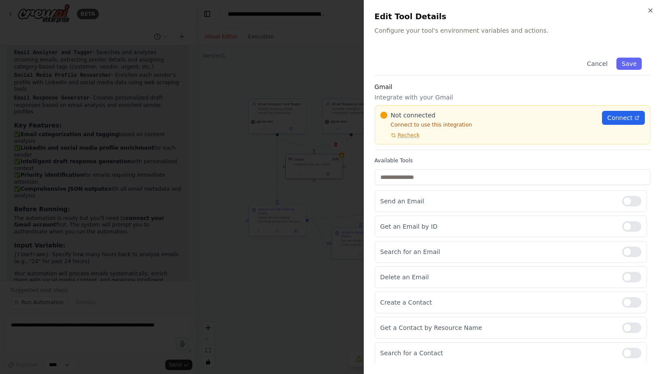
click at [300, 41] on div at bounding box center [330, 187] width 661 height 374
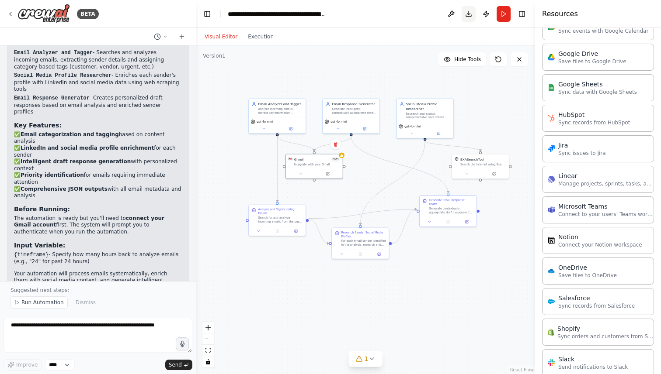
click at [470, 14] on button "Download" at bounding box center [468, 14] width 14 height 16
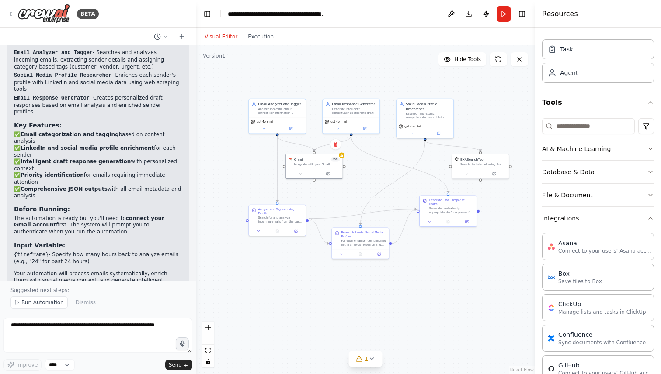
scroll to position [0, 0]
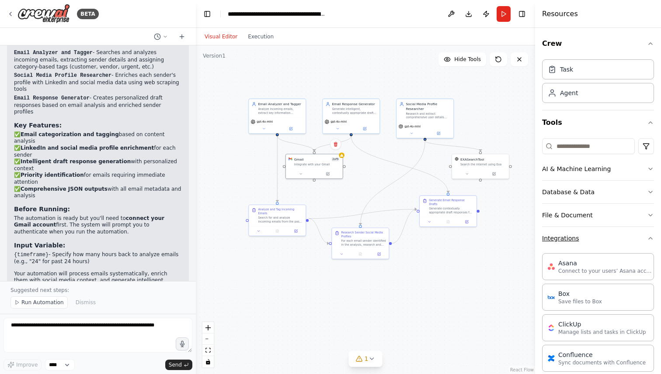
click at [597, 240] on button "Integrations" at bounding box center [598, 238] width 112 height 23
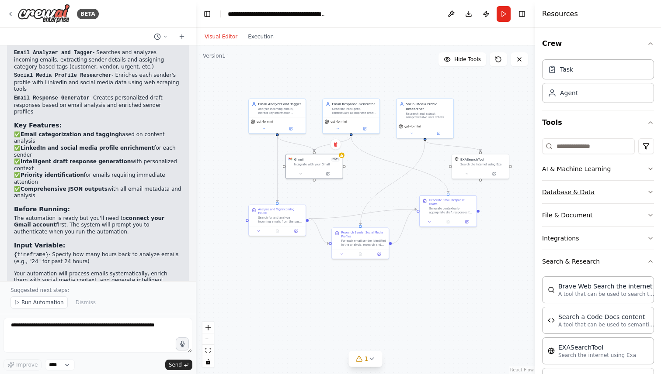
click at [620, 188] on button "Database & Data" at bounding box center [598, 192] width 112 height 23
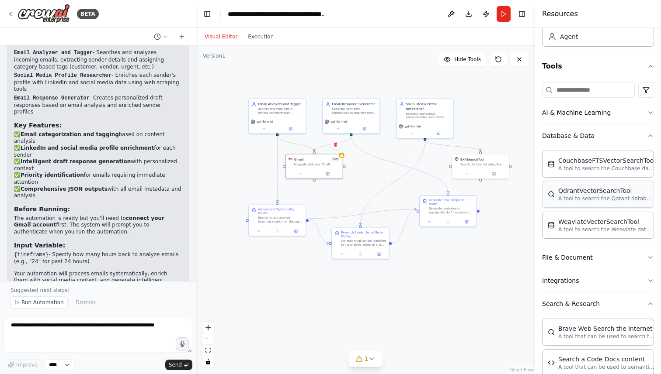
scroll to position [62, 0]
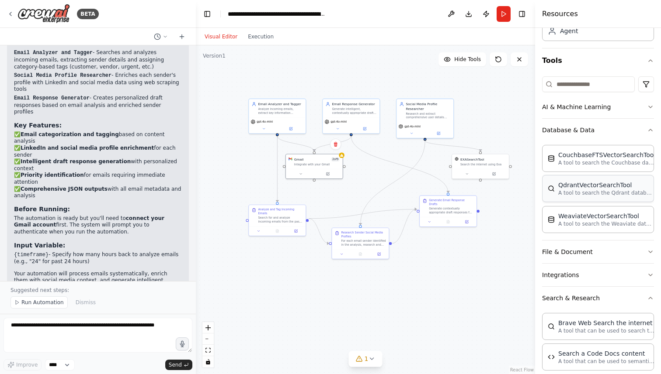
click at [617, 263] on button "File & Document" at bounding box center [598, 252] width 112 height 23
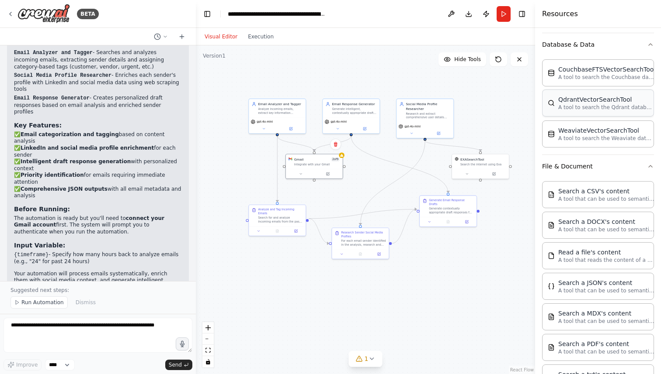
scroll to position [149, 0]
click at [611, 170] on button "File & Document" at bounding box center [598, 165] width 112 height 23
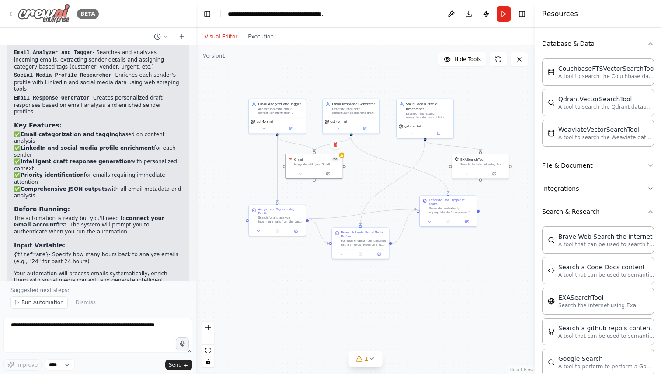
click at [25, 12] on img at bounding box center [43, 14] width 52 height 20
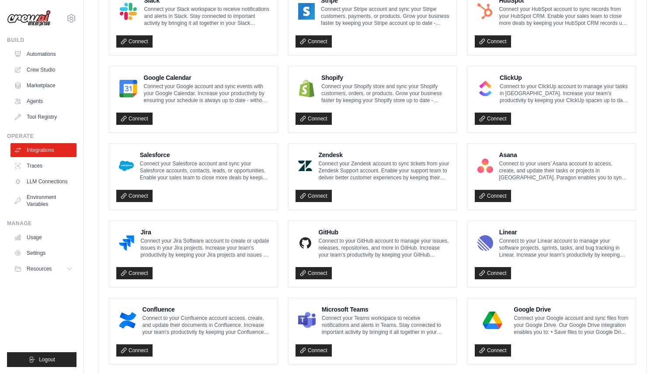
scroll to position [444, 0]
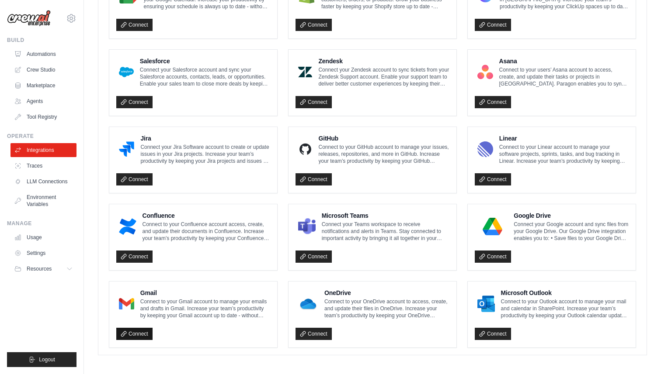
click at [132, 333] on link "Connect" at bounding box center [134, 334] width 36 height 12
click at [497, 334] on link "Connect" at bounding box center [493, 334] width 36 height 12
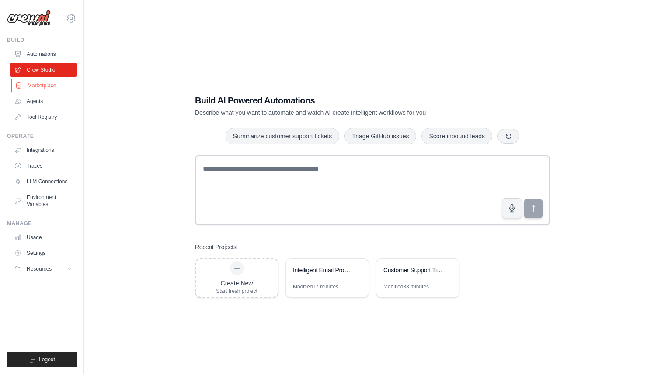
click at [37, 89] on link "Marketplace" at bounding box center [44, 86] width 66 height 14
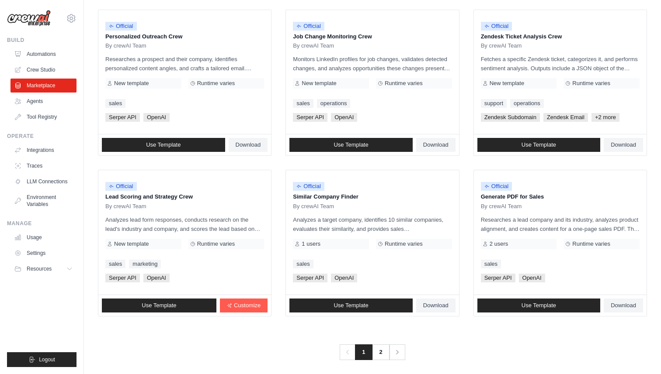
scroll to position [435, 0]
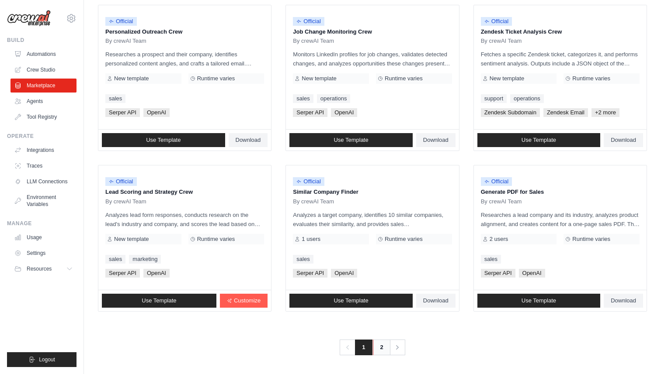
click at [378, 346] on link "2" at bounding box center [381, 348] width 17 height 16
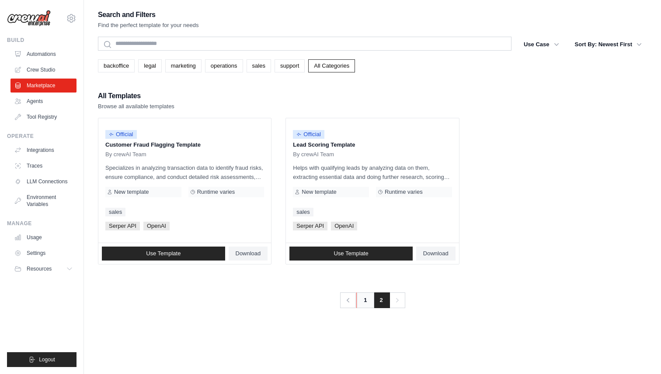
click at [365, 302] on link "1" at bounding box center [364, 301] width 17 height 16
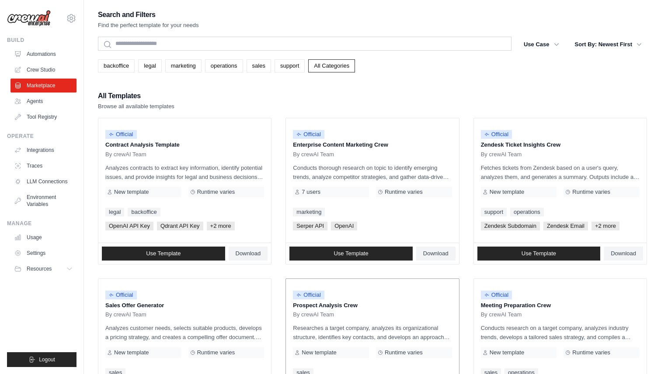
click at [366, 303] on p "Prospect Analysis Crew" at bounding box center [372, 306] width 159 height 9
click at [43, 153] on link "Integrations" at bounding box center [44, 150] width 66 height 14
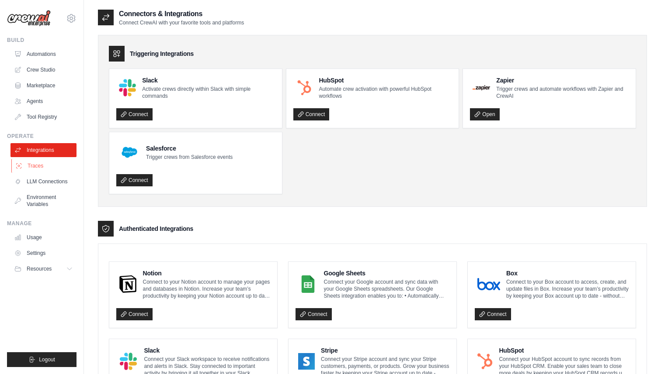
click at [42, 163] on link "Traces" at bounding box center [44, 166] width 66 height 14
